Goal: Task Accomplishment & Management: Understand process/instructions

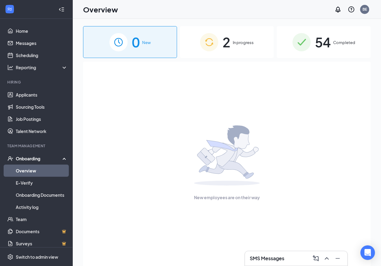
click at [214, 45] on img at bounding box center [209, 42] width 18 height 18
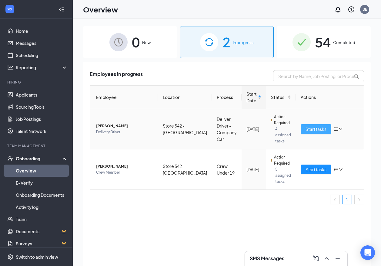
click at [314, 126] on span "Start tasks" at bounding box center [316, 129] width 21 height 7
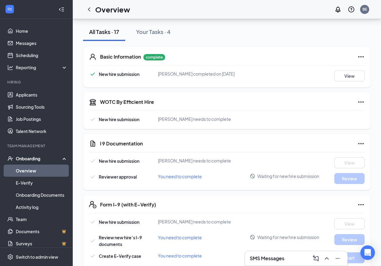
scroll to position [47, 0]
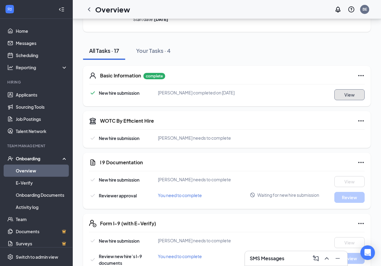
click at [354, 95] on button "View" at bounding box center [349, 94] width 30 height 11
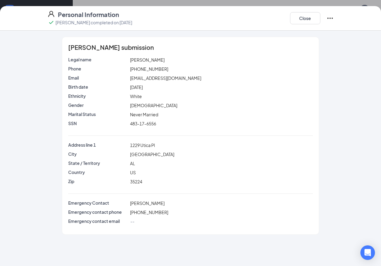
scroll to position [229, 0]
click at [308, 20] on button "Close" at bounding box center [305, 18] width 30 height 12
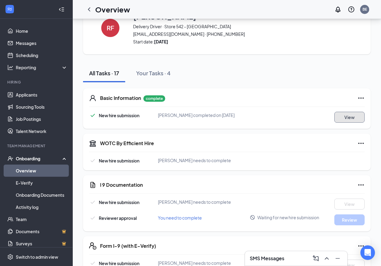
scroll to position [39, 0]
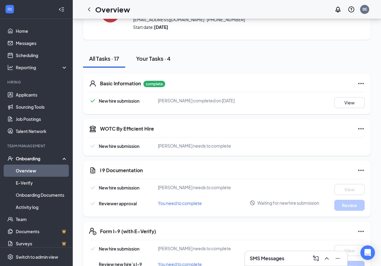
click at [153, 57] on div "Your Tasks · 4" at bounding box center [153, 59] width 35 height 8
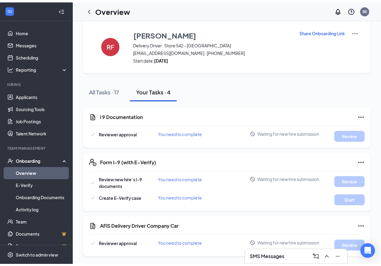
scroll to position [4, 0]
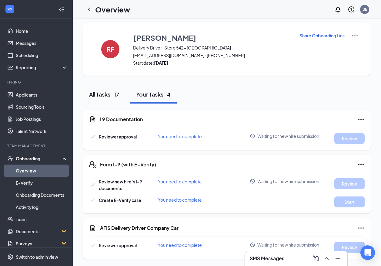
click at [107, 97] on div "All Tasks · 17" at bounding box center [104, 94] width 30 height 8
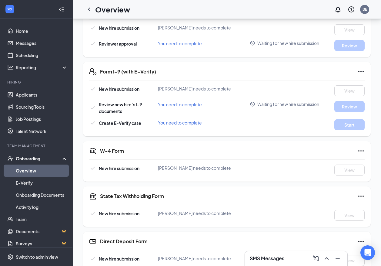
scroll to position [0, 0]
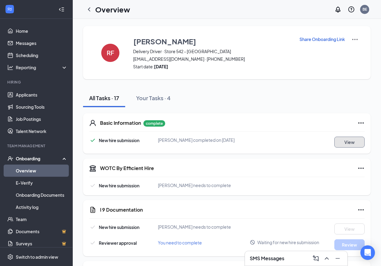
click at [351, 139] on button "View" at bounding box center [349, 141] width 30 height 11
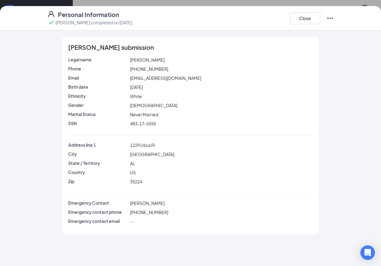
scroll to position [411, 0]
click at [311, 19] on button "Close" at bounding box center [305, 18] width 30 height 12
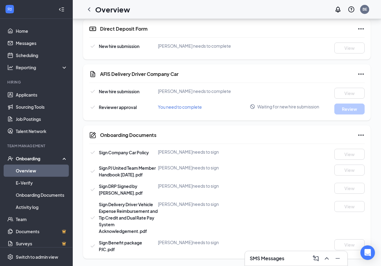
scroll to position [9, 0]
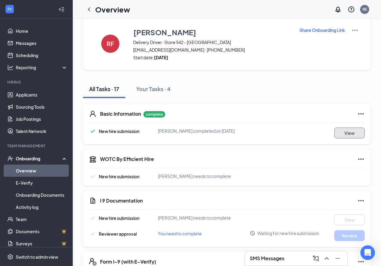
click at [334, 127] on button "View" at bounding box center [349, 132] width 30 height 11
